Goal: Check status: Check status

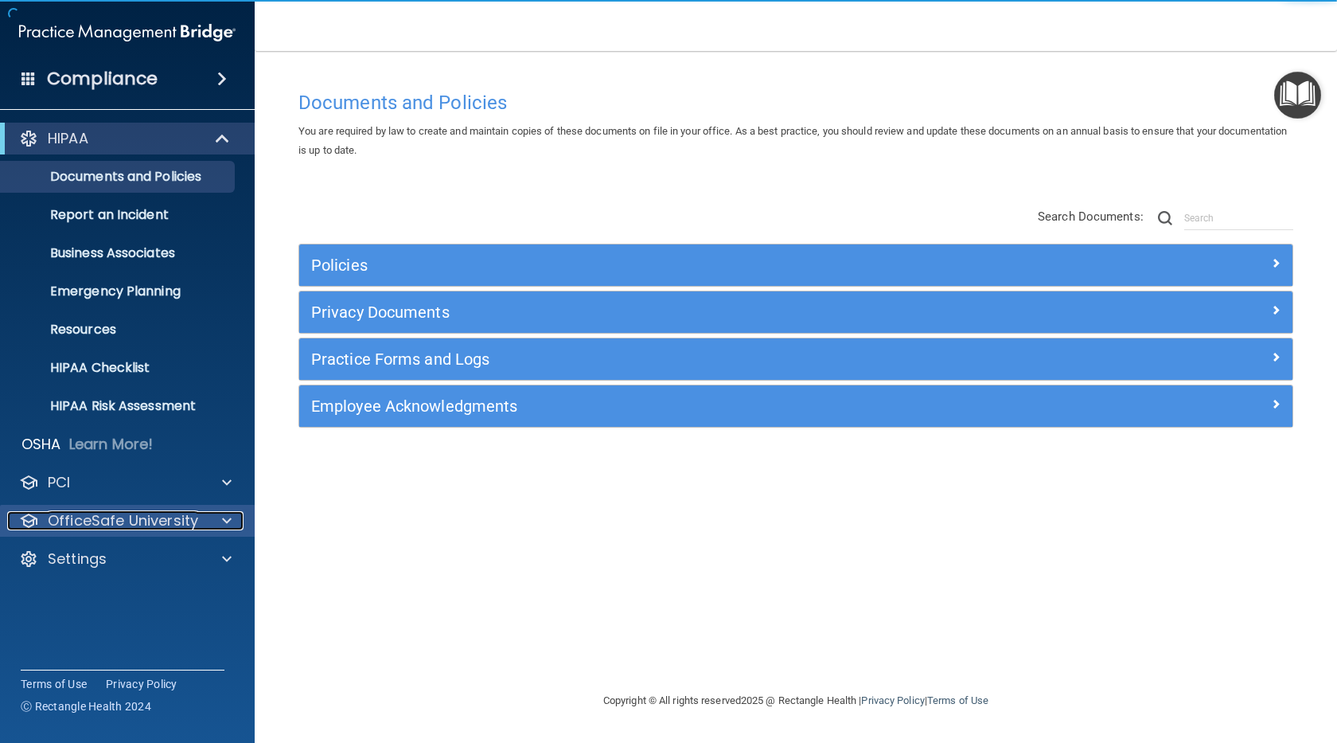
click at [123, 524] on p "OfficeSafe University" at bounding box center [123, 520] width 150 height 19
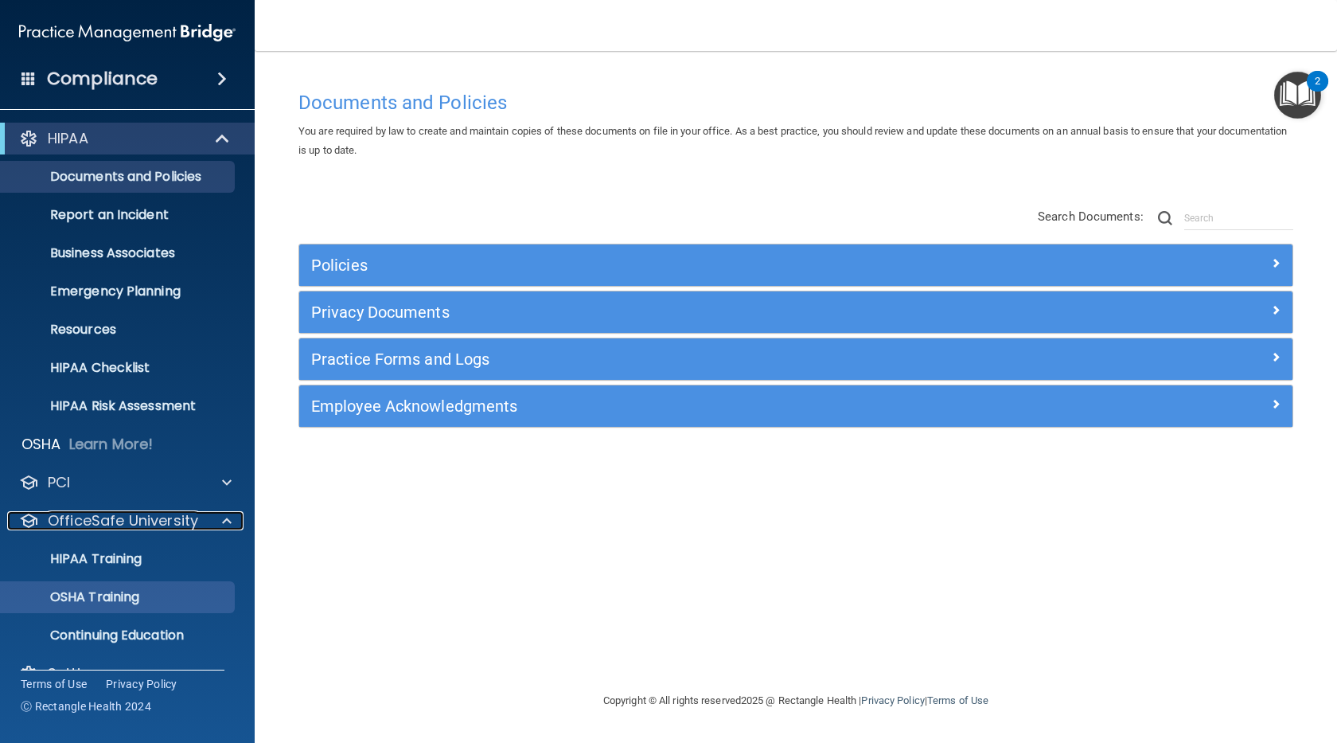
scroll to position [33, 0]
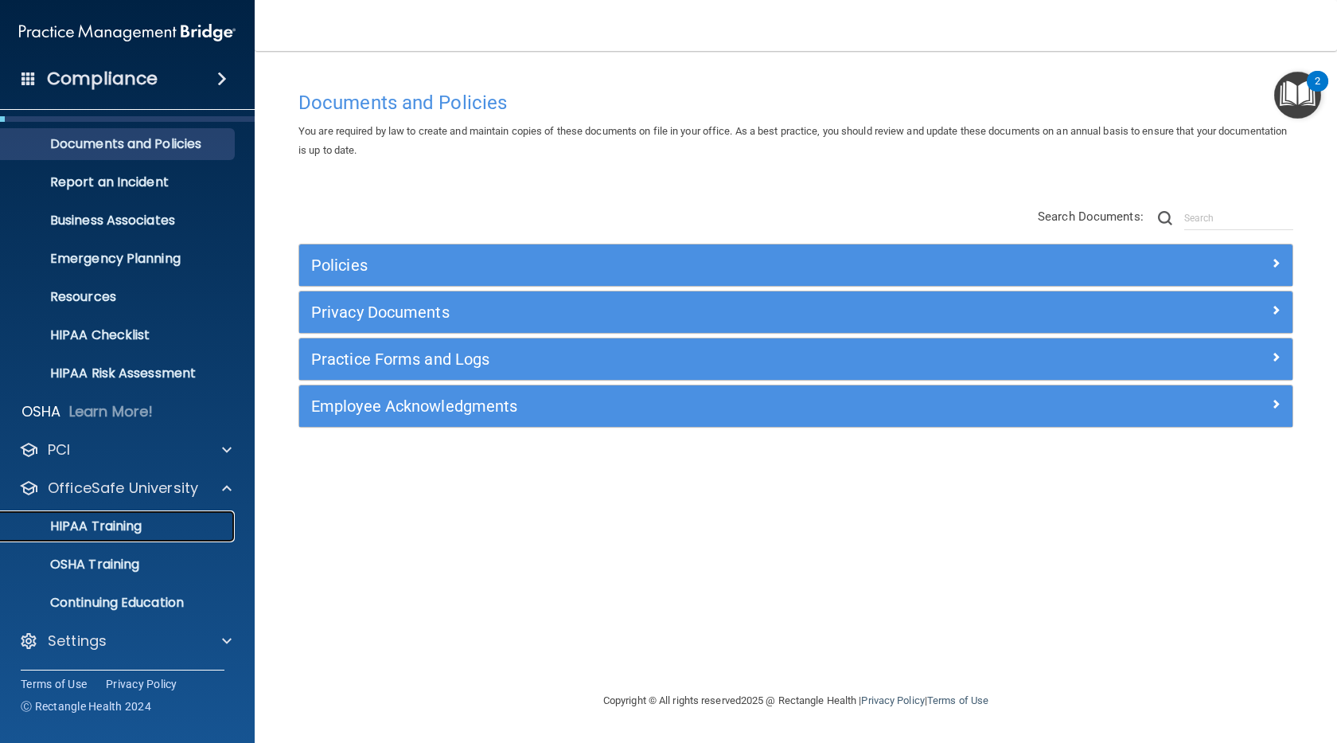
click at [143, 521] on div "HIPAA Training" at bounding box center [118, 526] width 217 height 16
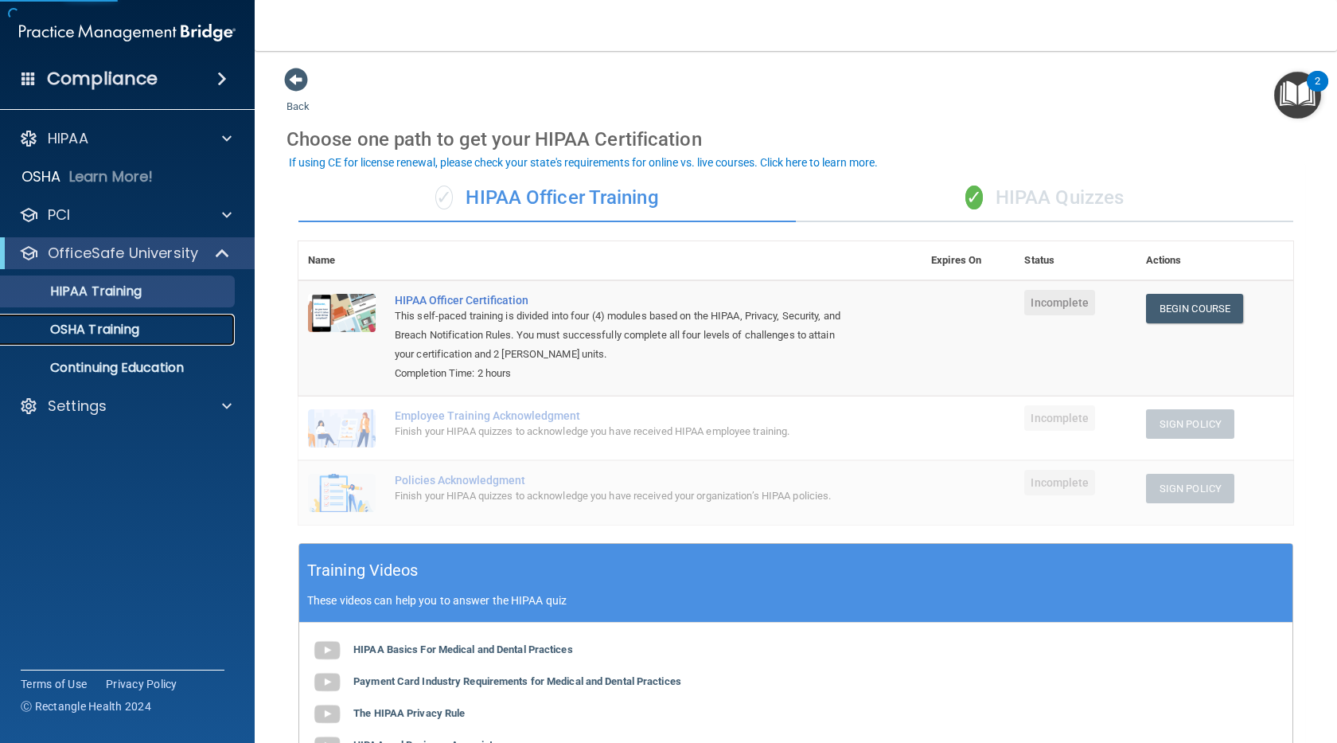
click at [135, 336] on p "OSHA Training" at bounding box center [74, 330] width 129 height 16
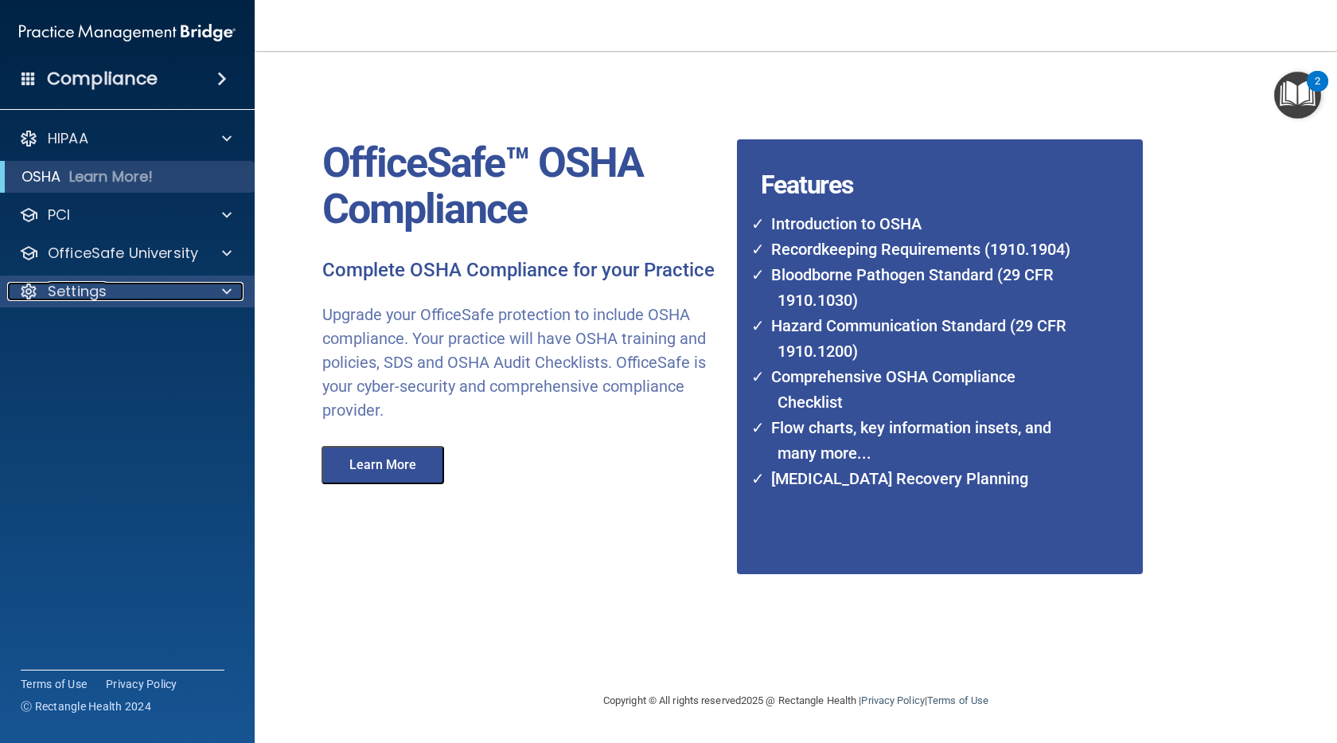
click at [115, 287] on div "Settings" at bounding box center [105, 291] width 197 height 19
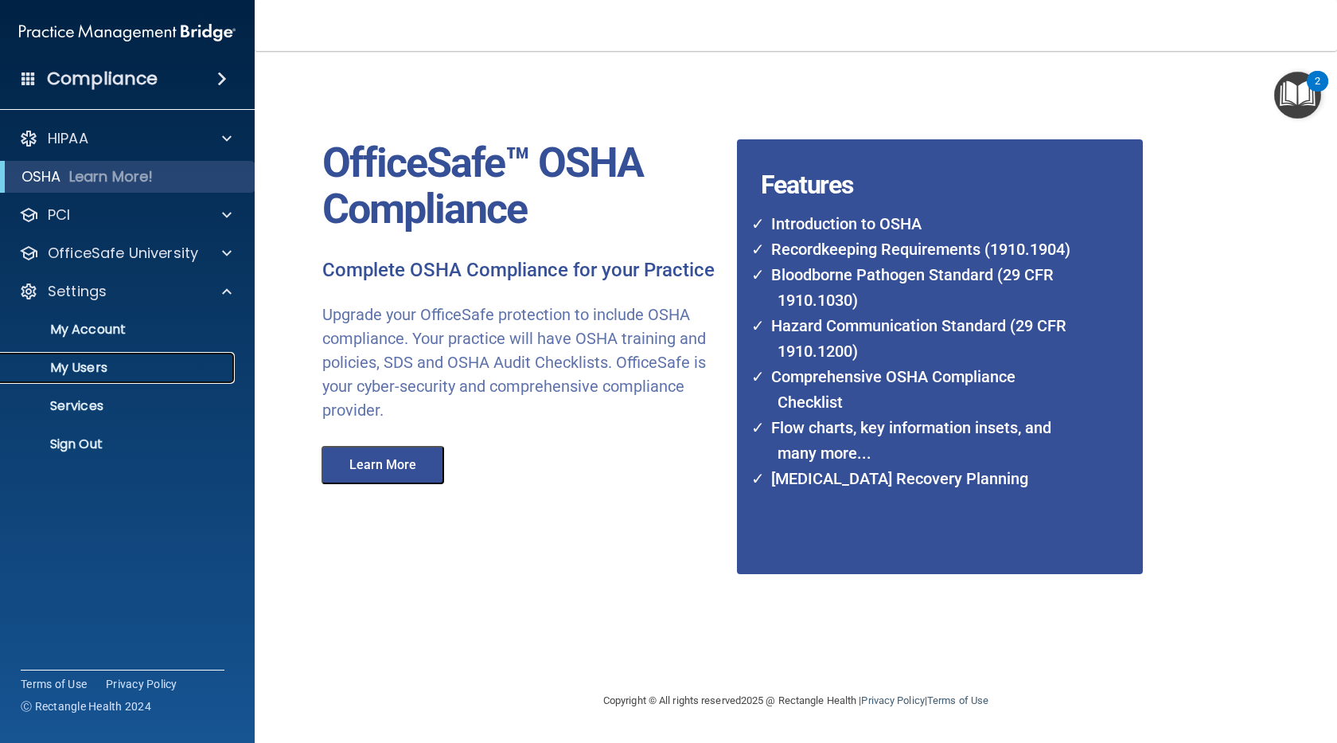
click at [112, 369] on p "My Users" at bounding box center [118, 368] width 217 height 16
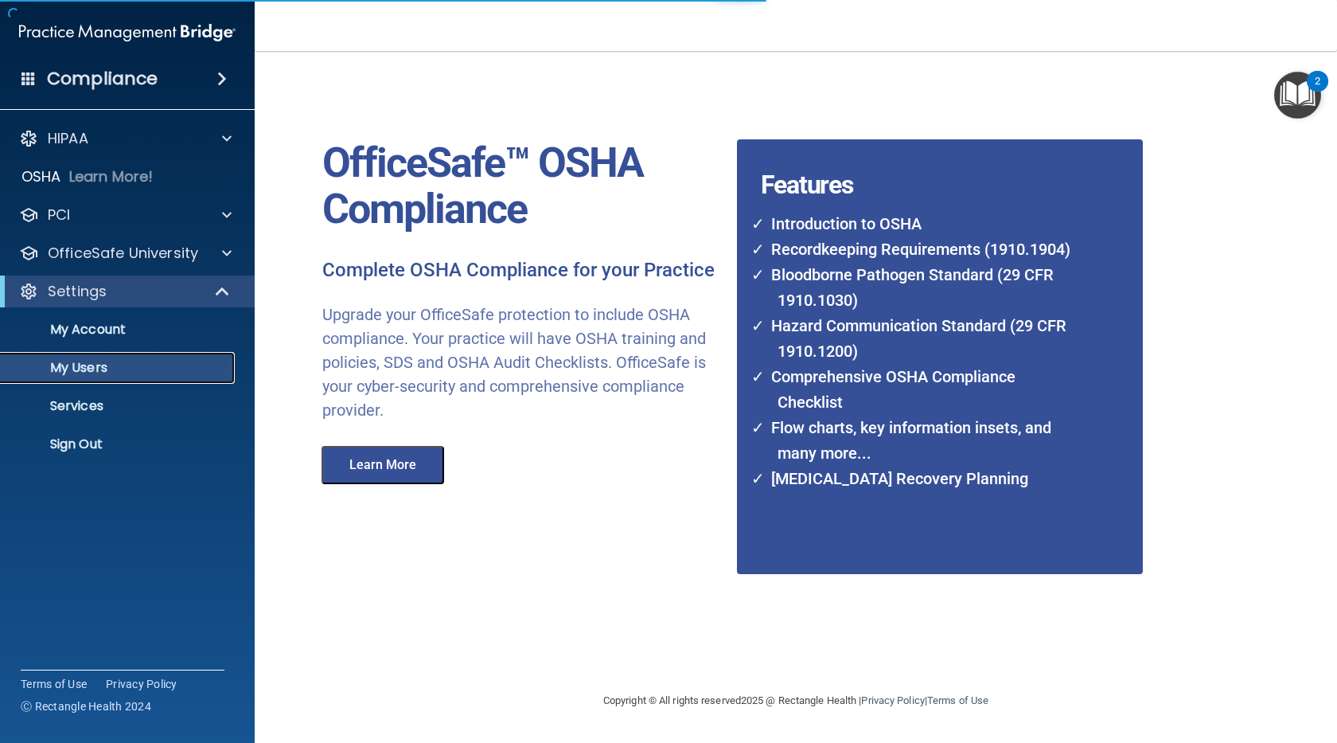
select select "20"
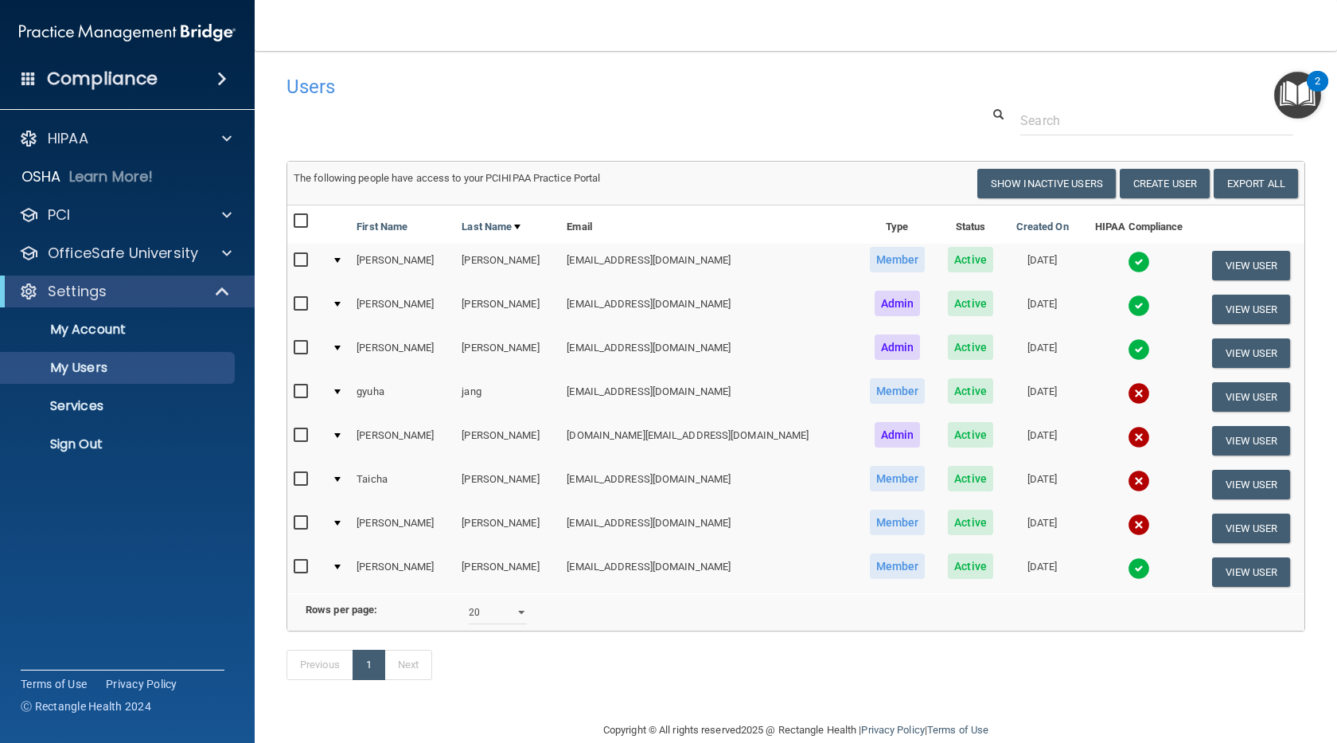
click at [1128, 264] on img at bounding box center [1139, 262] width 22 height 22
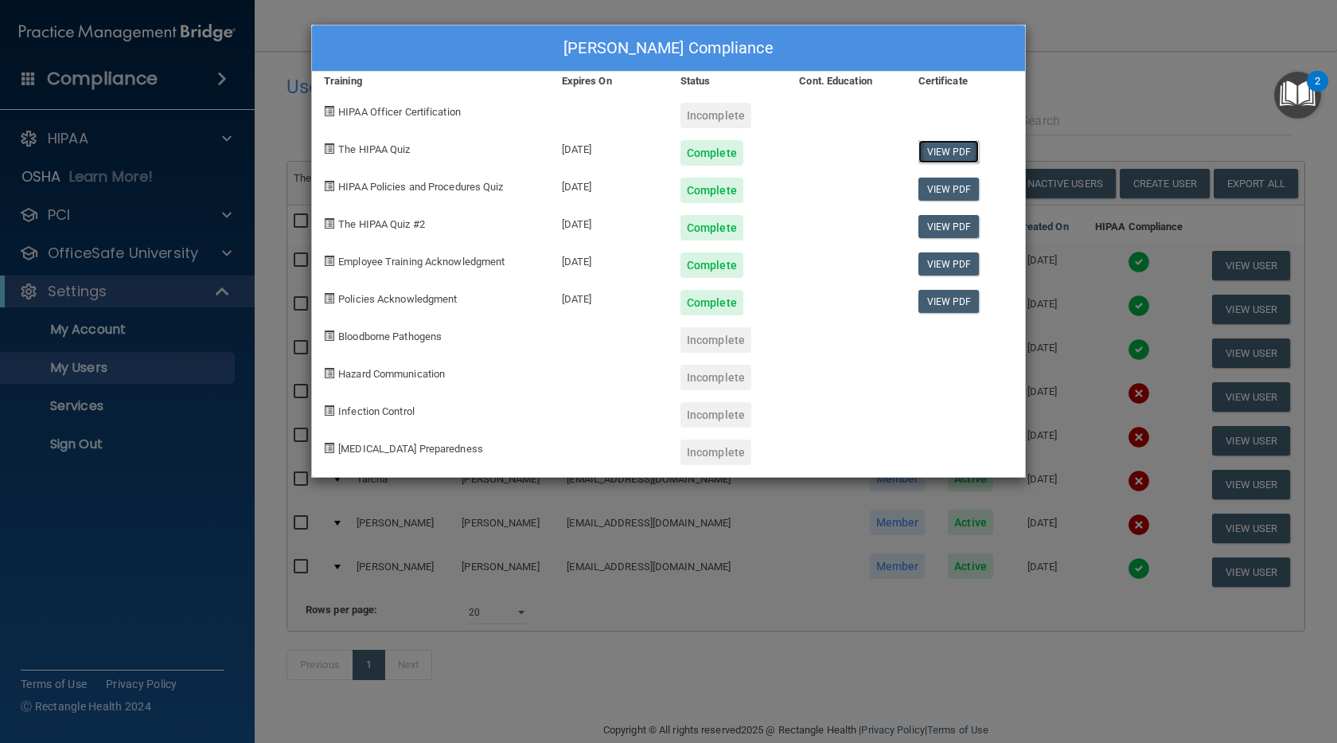
click at [948, 151] on link "View PDF" at bounding box center [949, 151] width 61 height 23
click at [1115, 89] on div "madeline antonetti's Compliance Training Expires On Status Cont. Education Cert…" at bounding box center [668, 371] width 1337 height 743
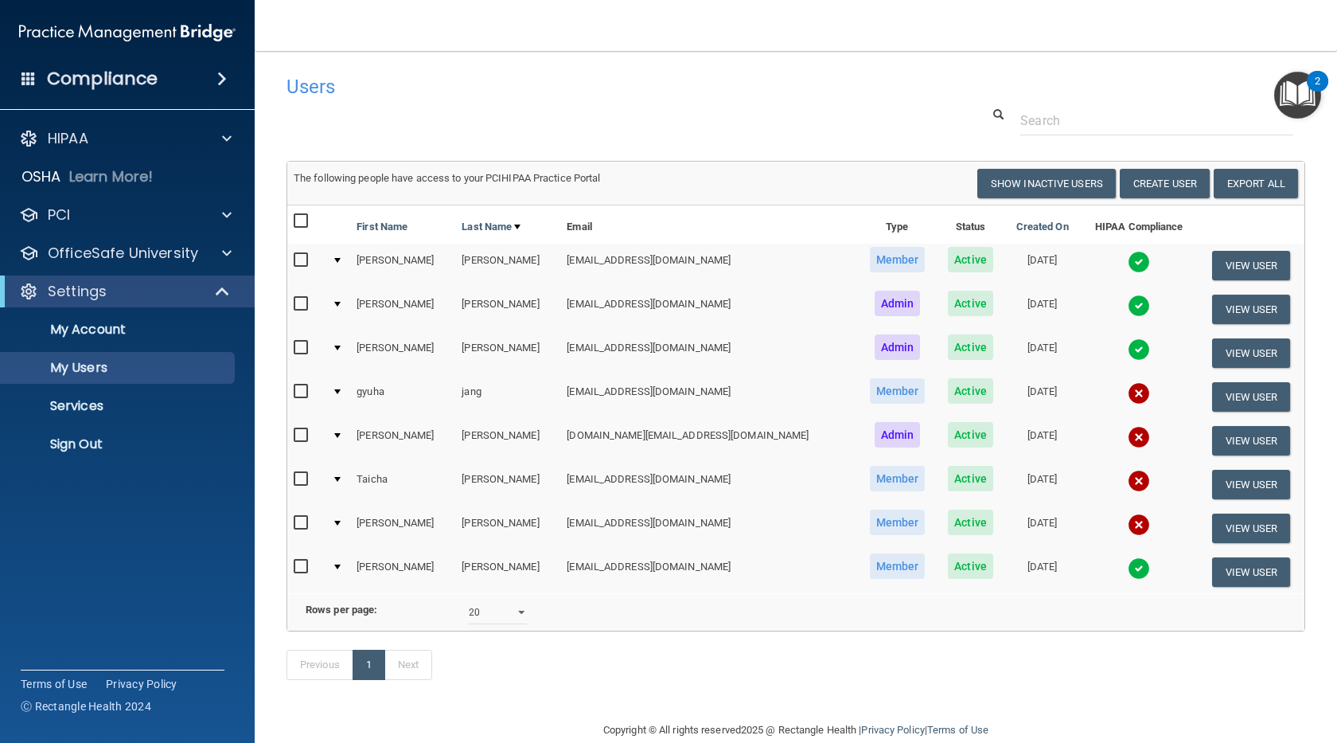
click at [1128, 303] on img at bounding box center [1139, 306] width 22 height 22
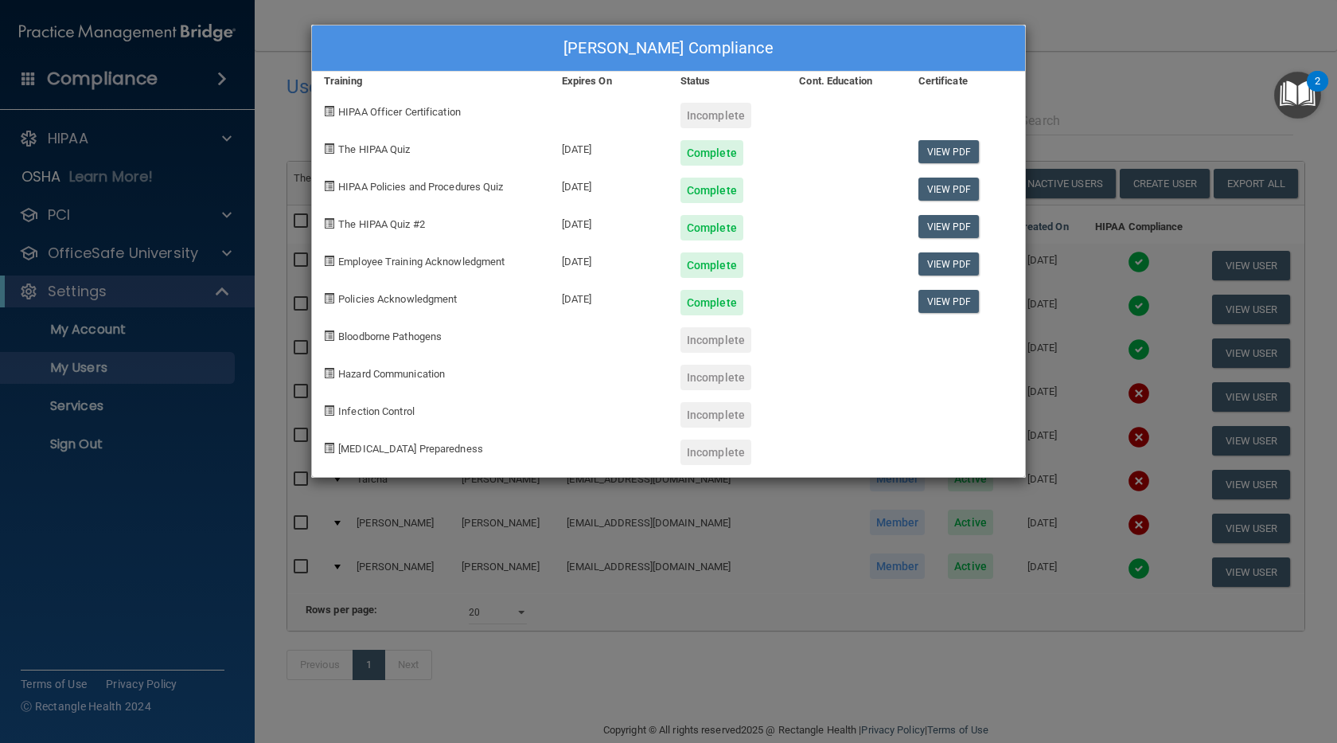
click at [1100, 353] on div "Alayna Capozzoli's Compliance Training Expires On Status Cont. Education Certif…" at bounding box center [668, 371] width 1337 height 743
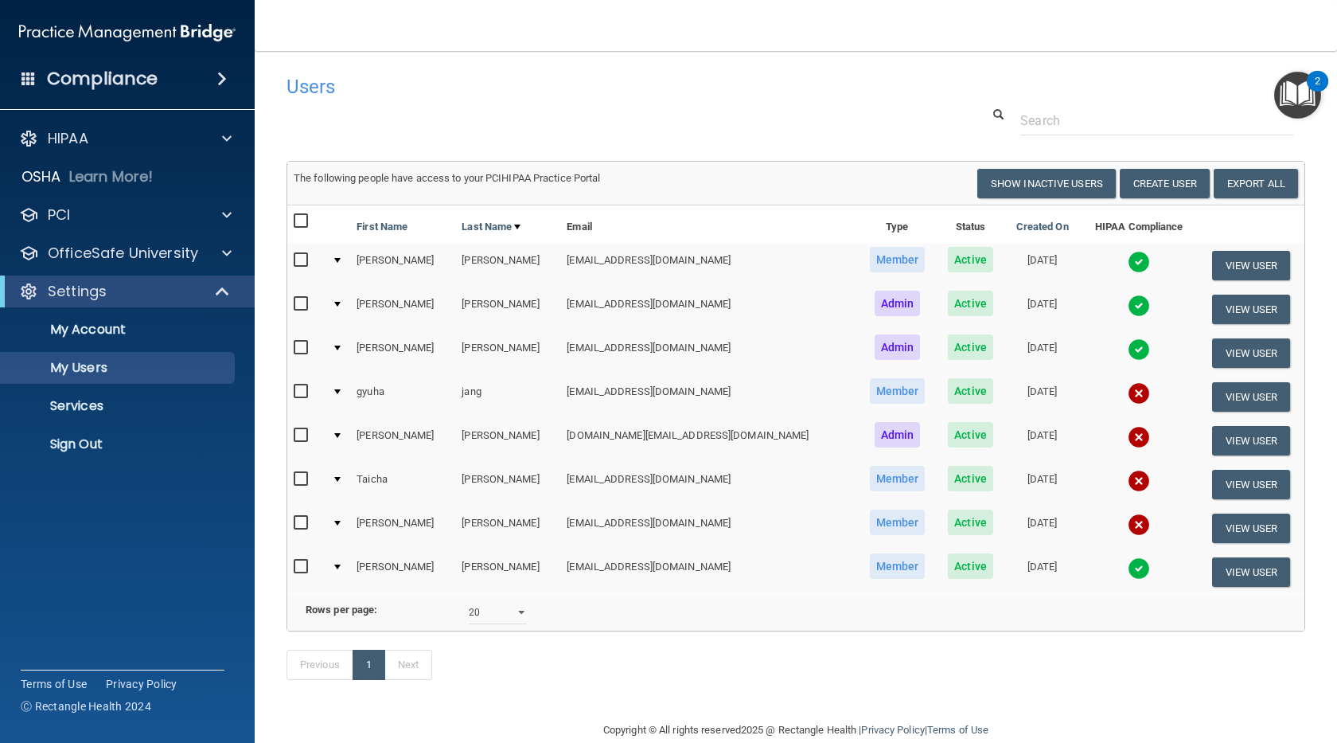
click at [1128, 353] on img at bounding box center [1139, 349] width 22 height 22
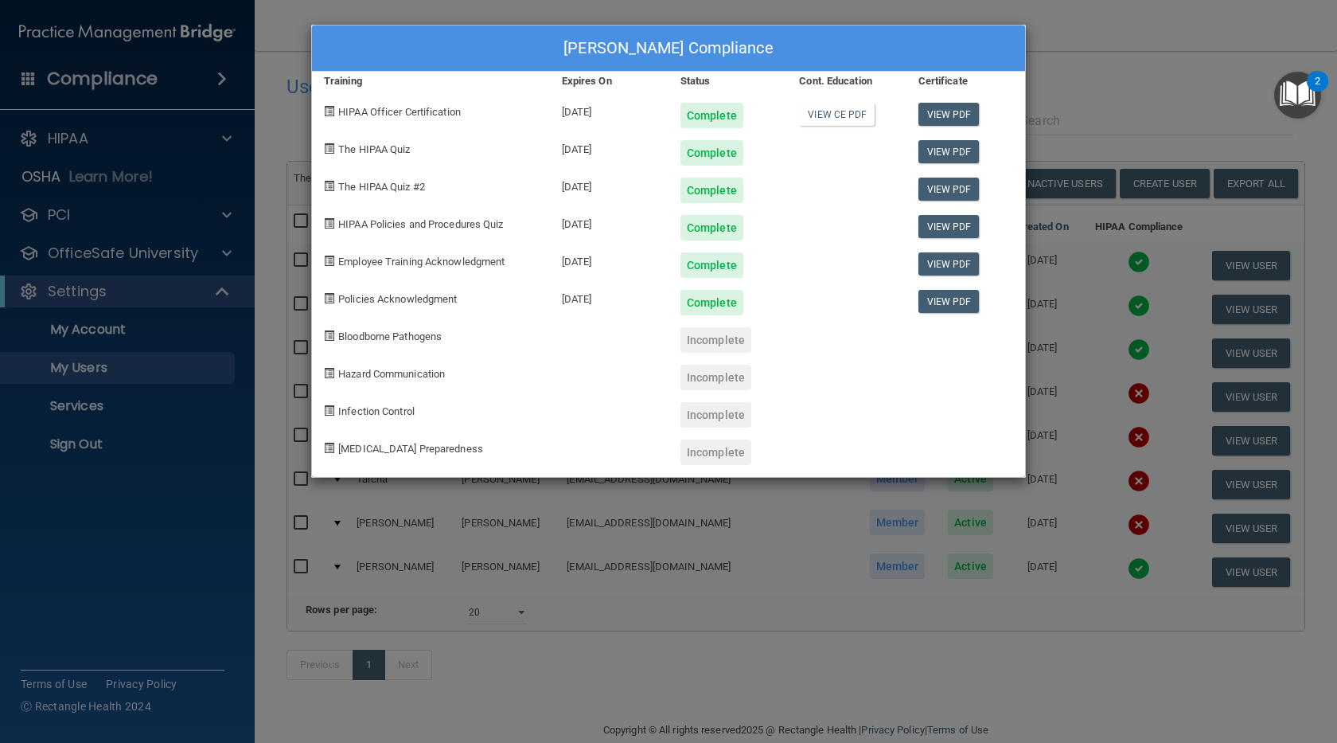
click at [1100, 571] on div "Cecilia Deller's Compliance Training Expires On Status Cont. Education Certific…" at bounding box center [668, 371] width 1337 height 743
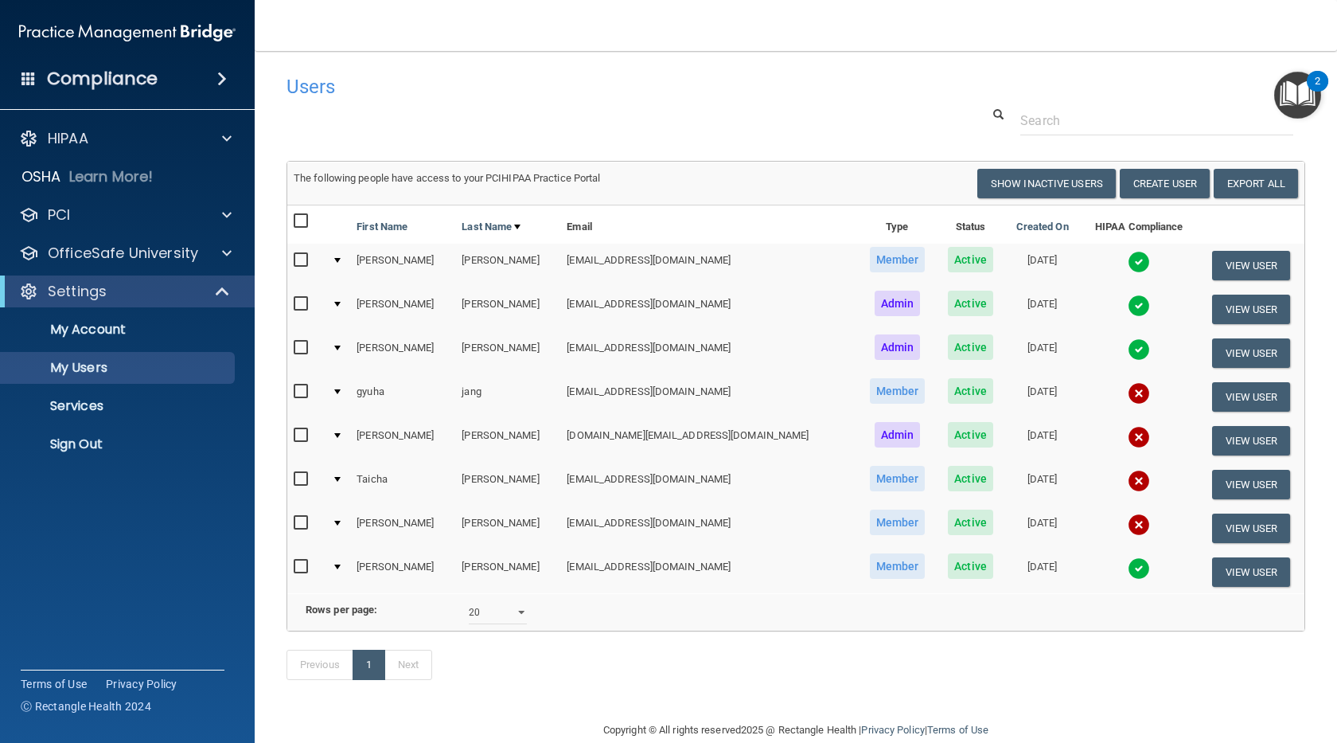
click at [1128, 571] on img at bounding box center [1139, 568] width 22 height 22
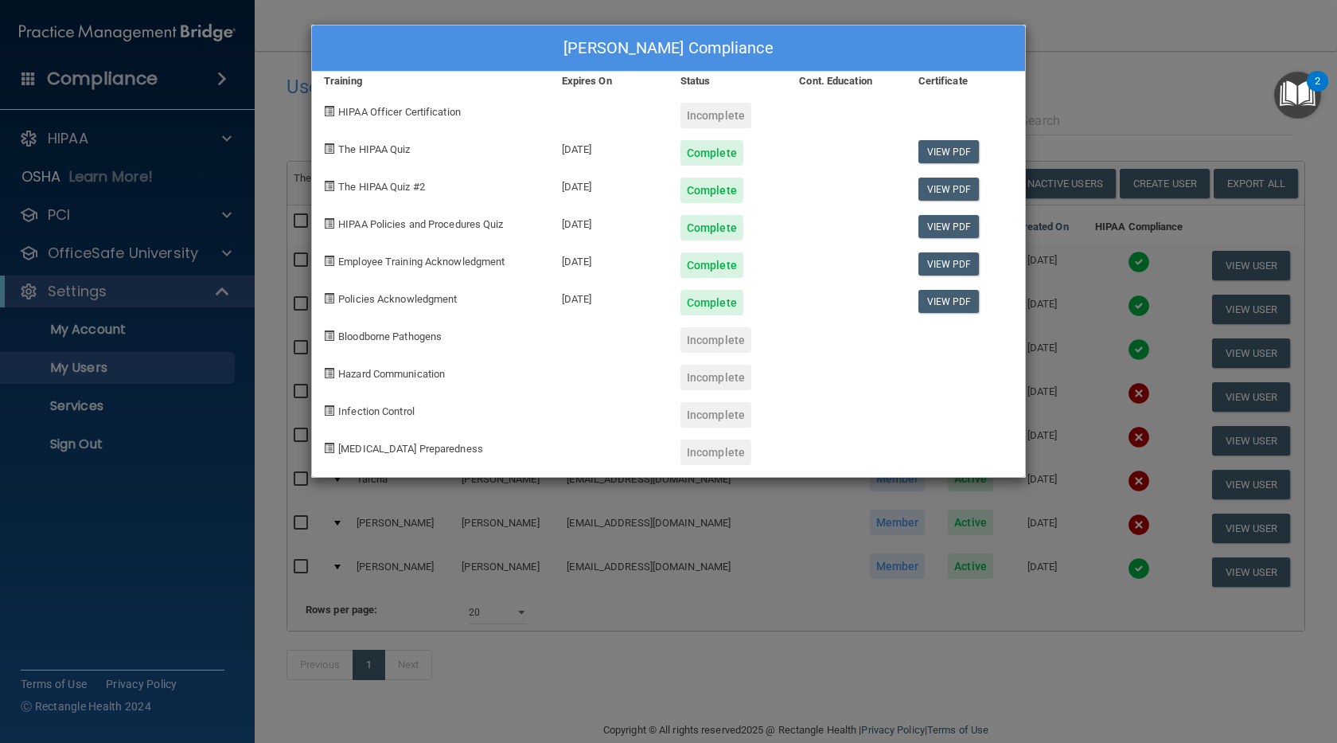
click at [1152, 79] on div "katherine Shaughnessy's Compliance Training Expires On Status Cont. Education C…" at bounding box center [668, 371] width 1337 height 743
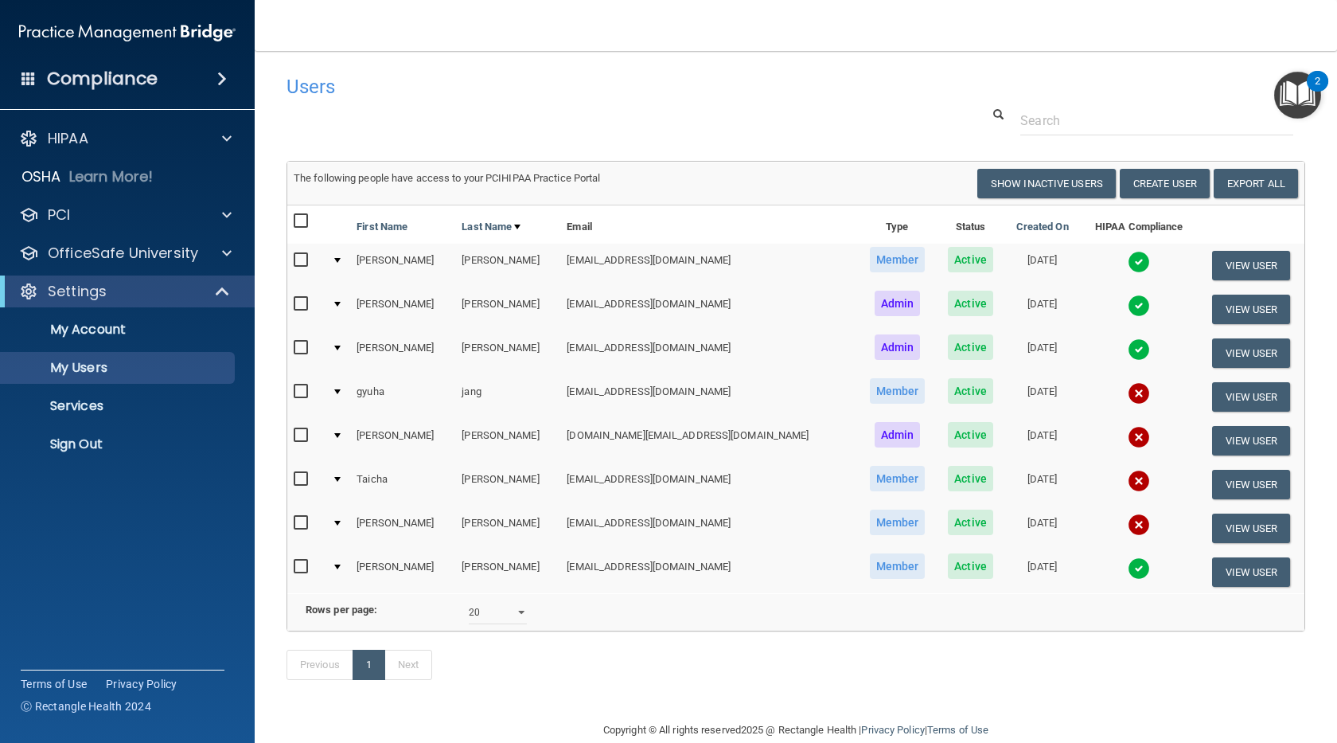
click at [1128, 262] on img at bounding box center [1139, 262] width 22 height 22
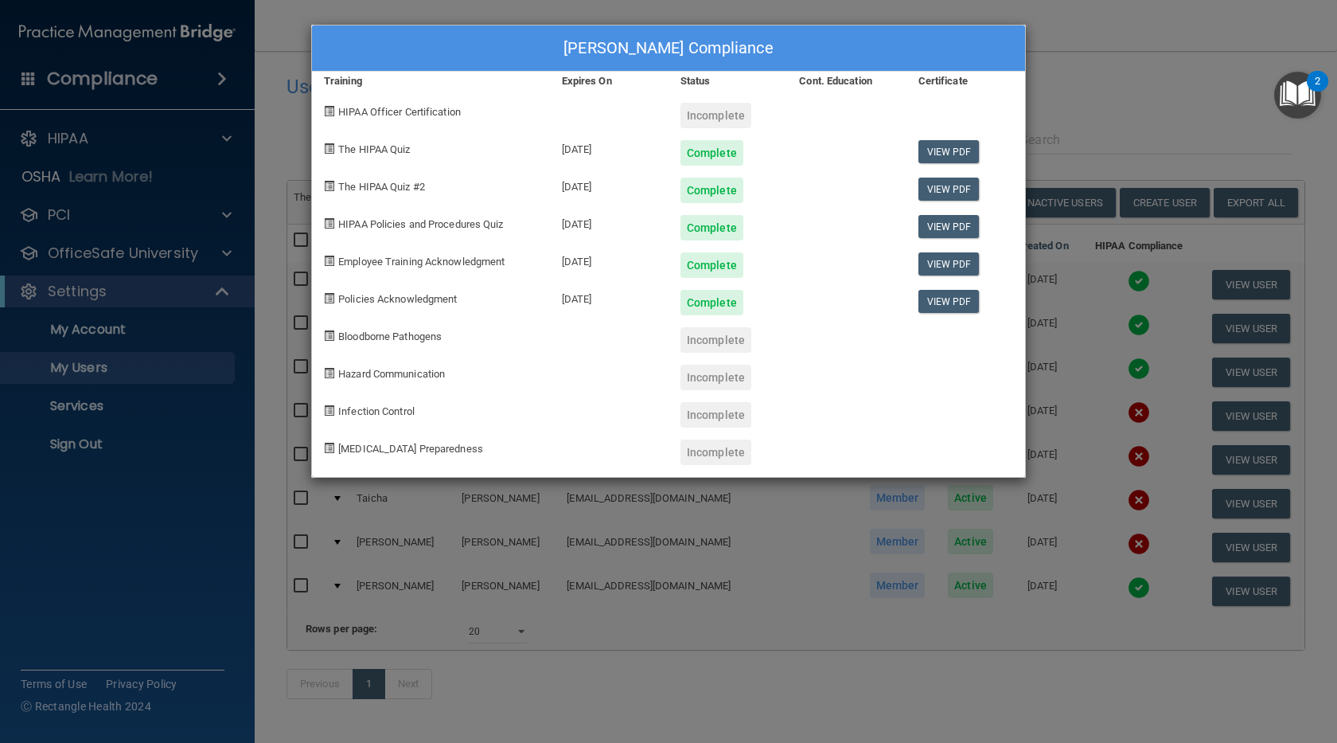
click at [1110, 99] on div "[PERSON_NAME] Compliance Training Expires On Status Cont. Education Certificate…" at bounding box center [668, 371] width 1337 height 743
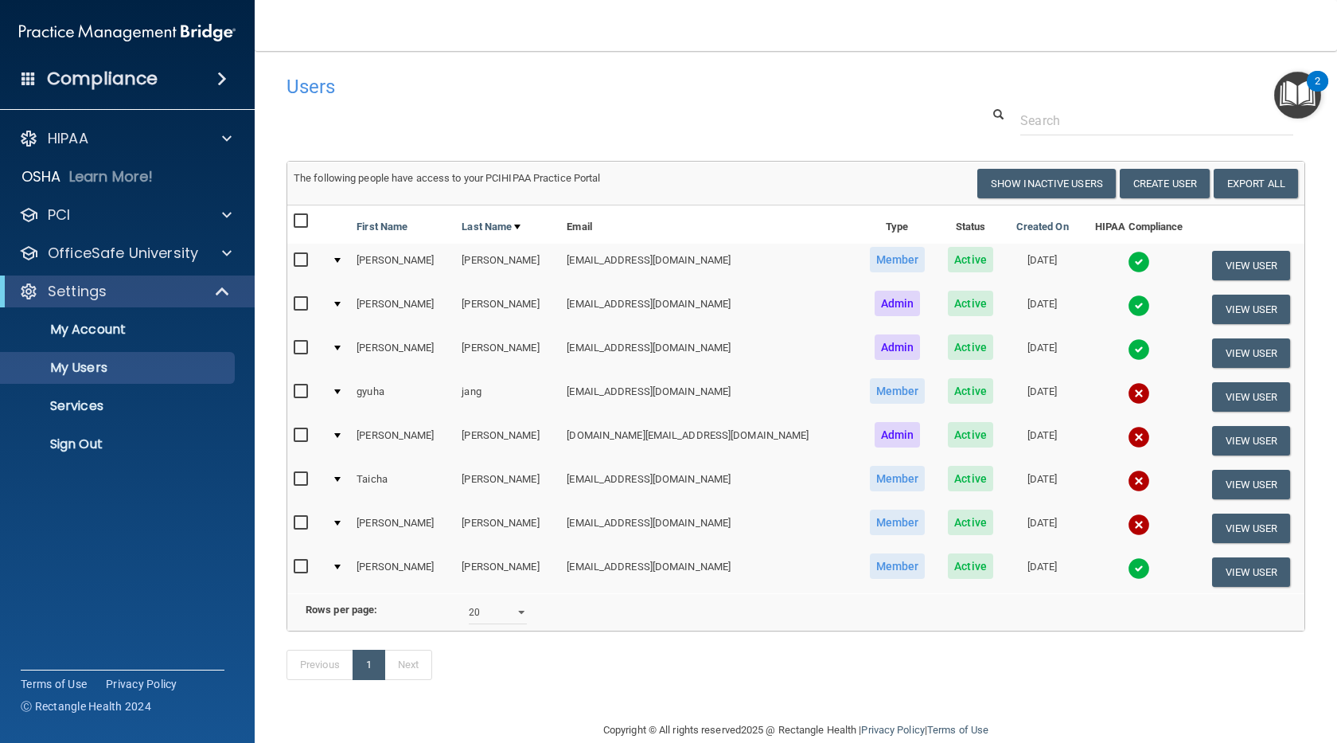
scroll to position [49, 0]
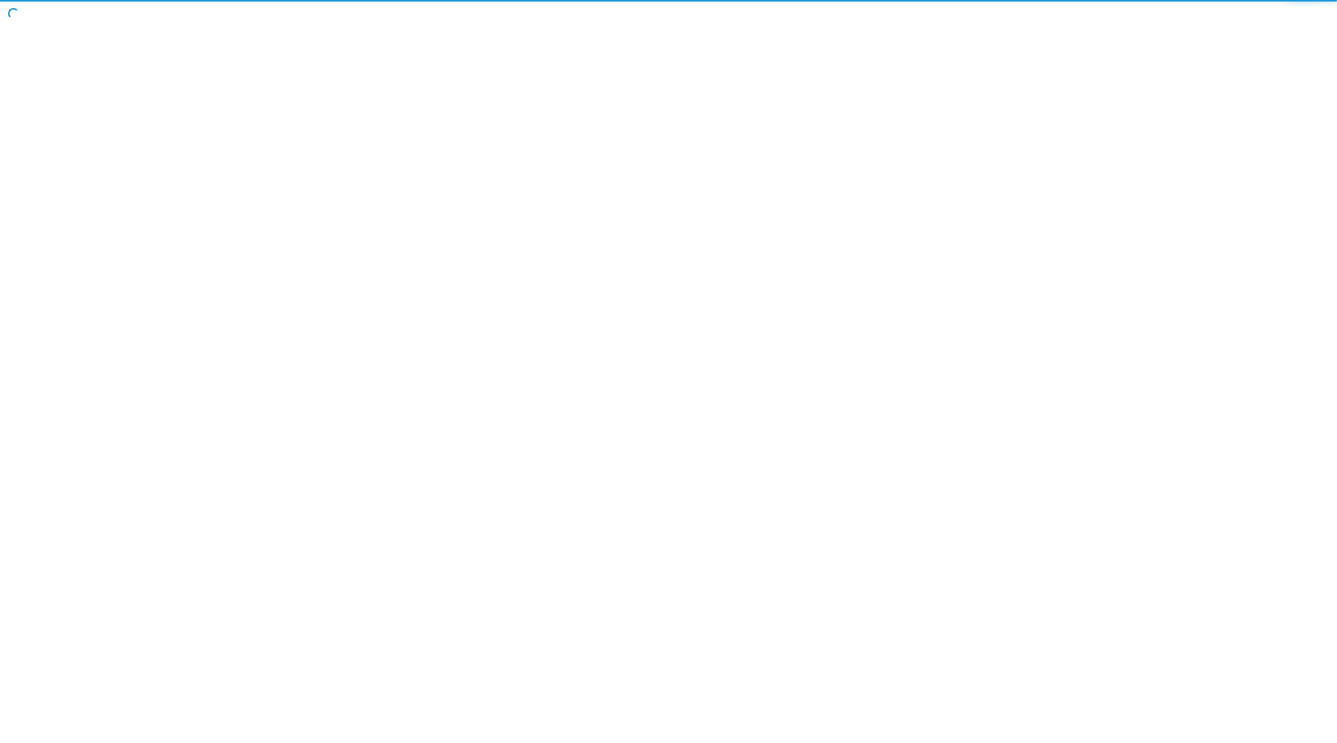
select select "20"
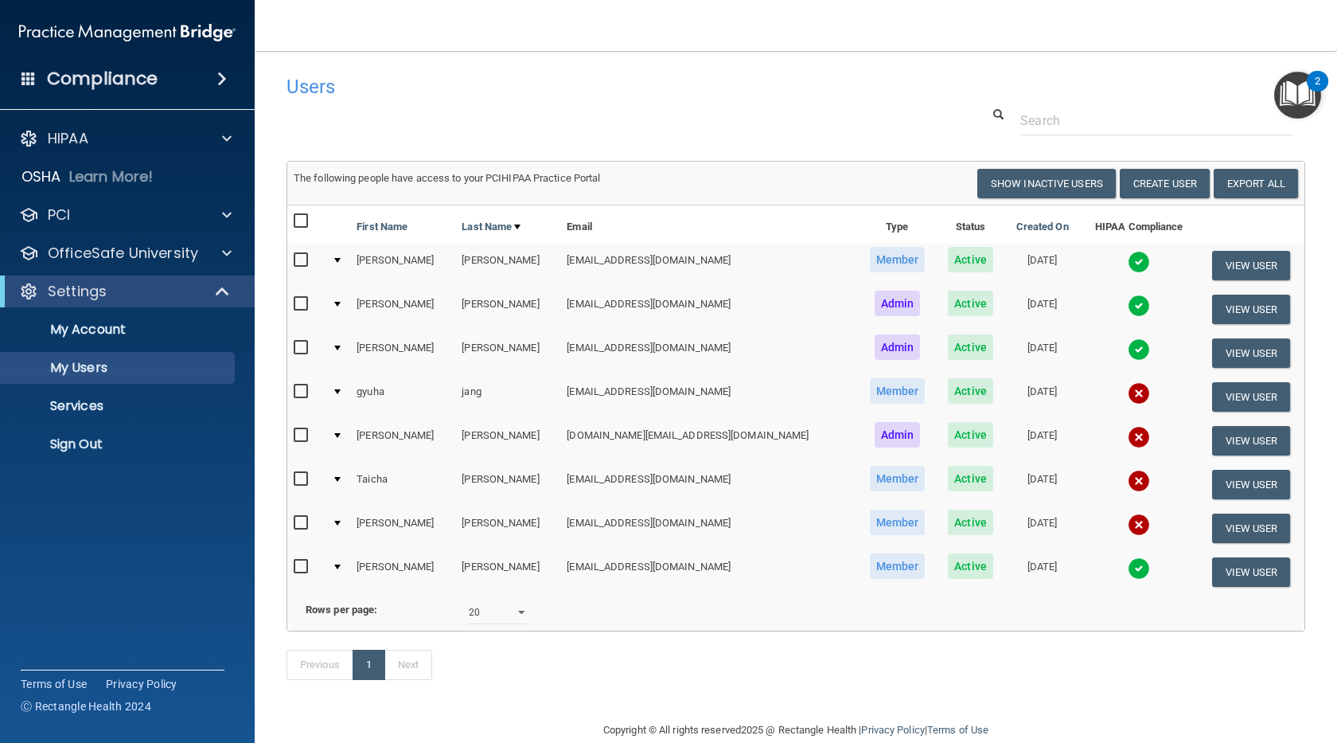
click at [1128, 260] on img at bounding box center [1139, 262] width 22 height 22
